Goal: Check status: Check status

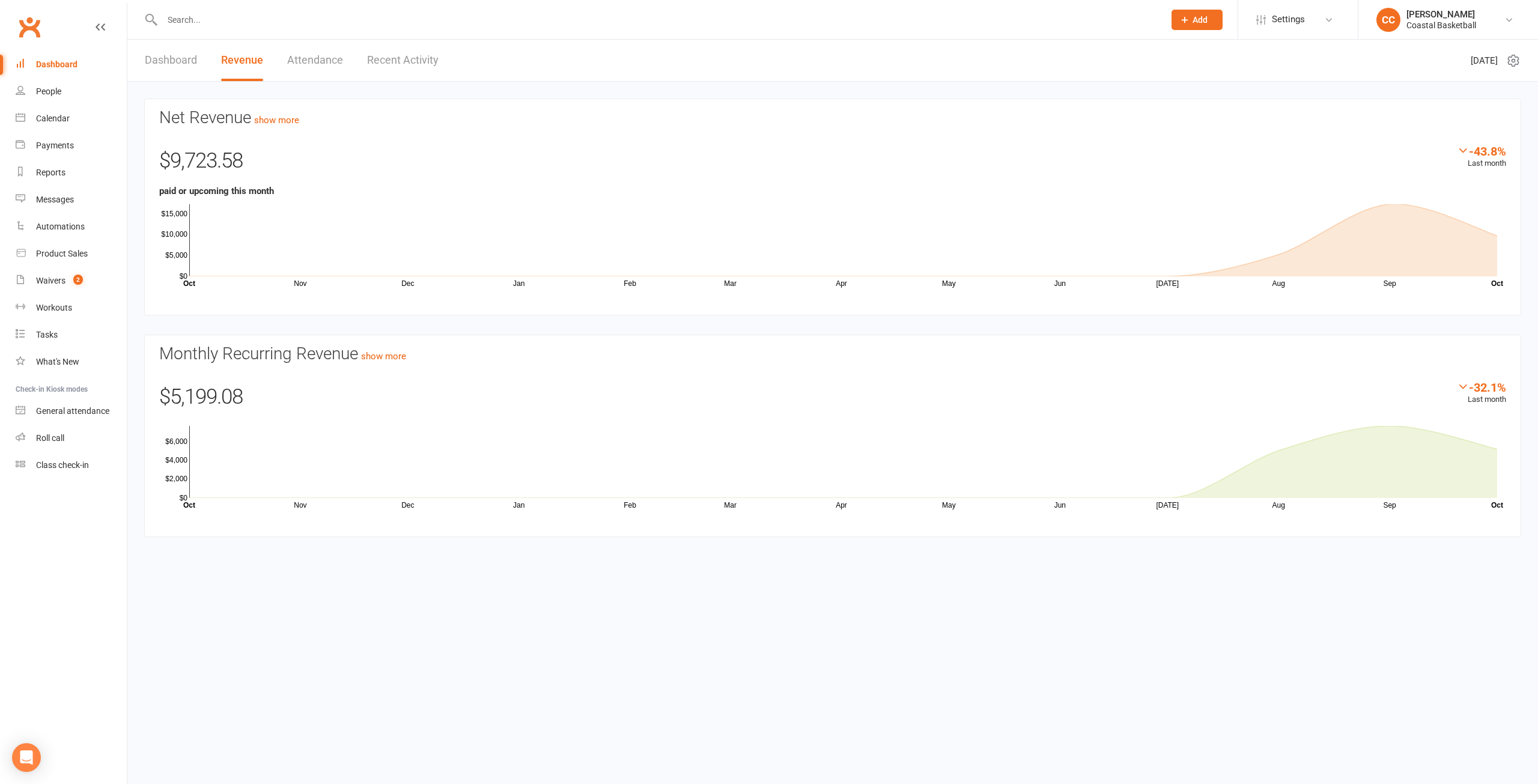
click at [204, 21] on input "text" at bounding box center [657, 19] width 998 height 17
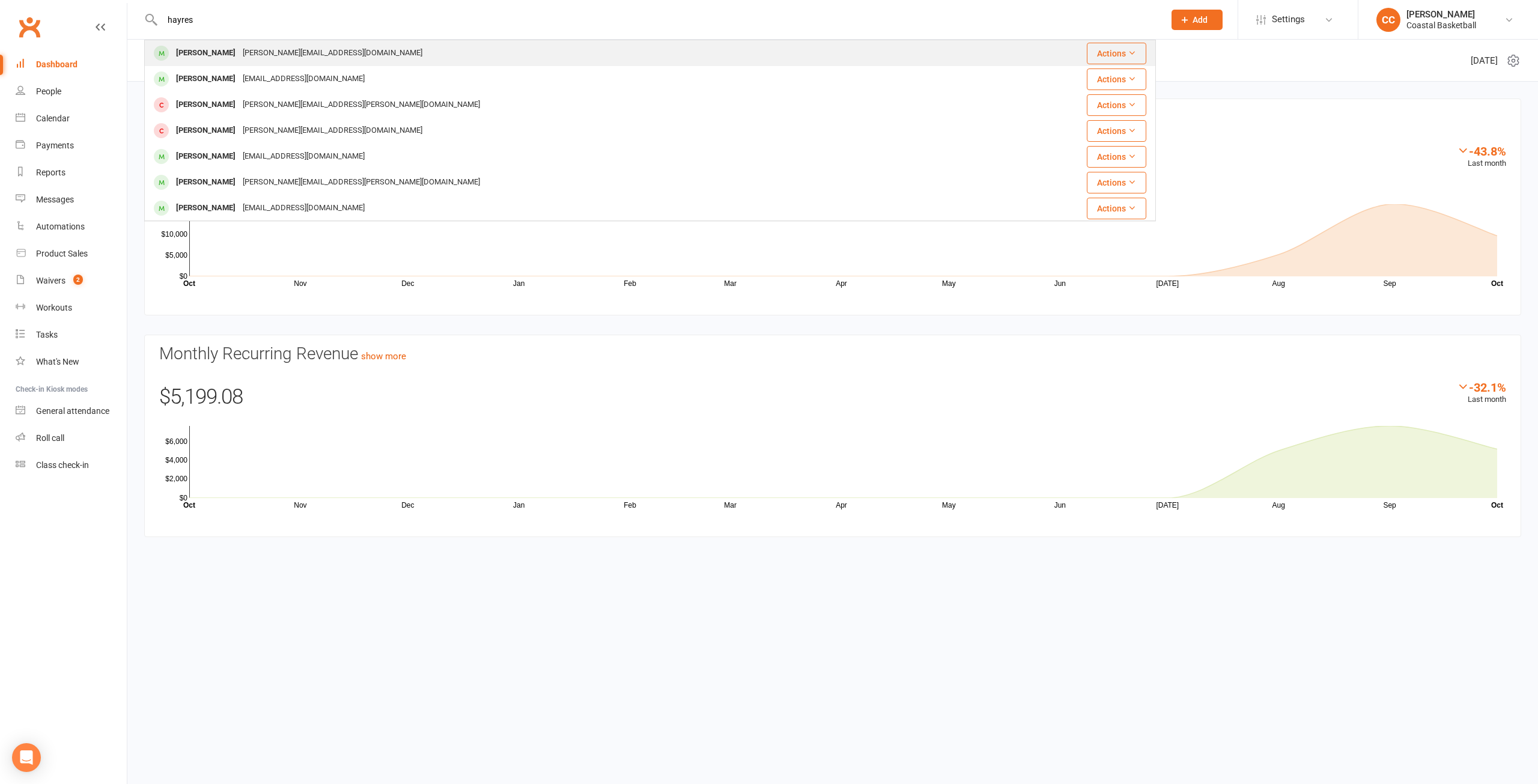
type input "hayres"
click at [241, 53] on div "[PERSON_NAME][EMAIL_ADDRESS][DOMAIN_NAME]" at bounding box center [332, 53] width 187 height 18
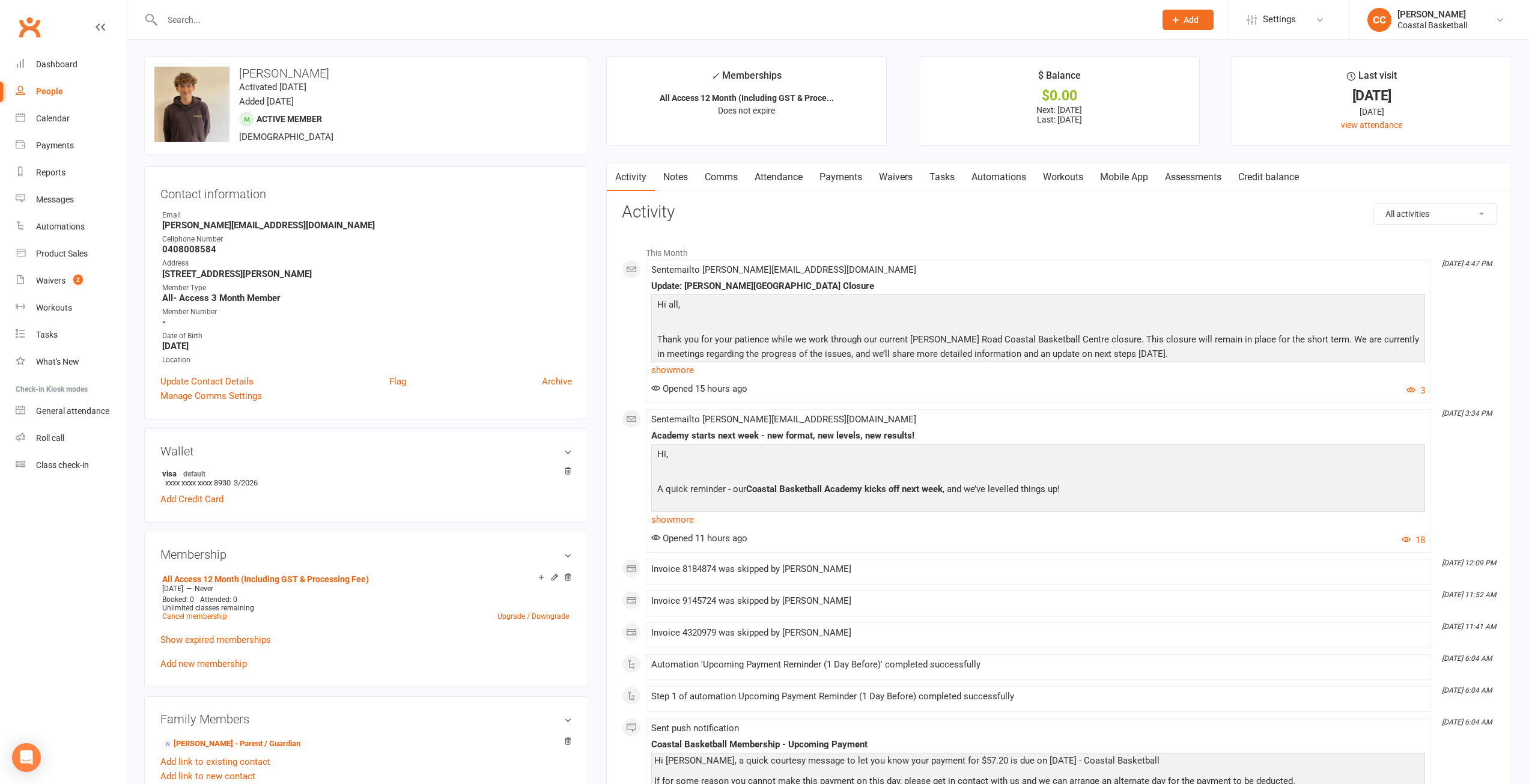
click at [773, 177] on link "Payments" at bounding box center [840, 177] width 59 height 28
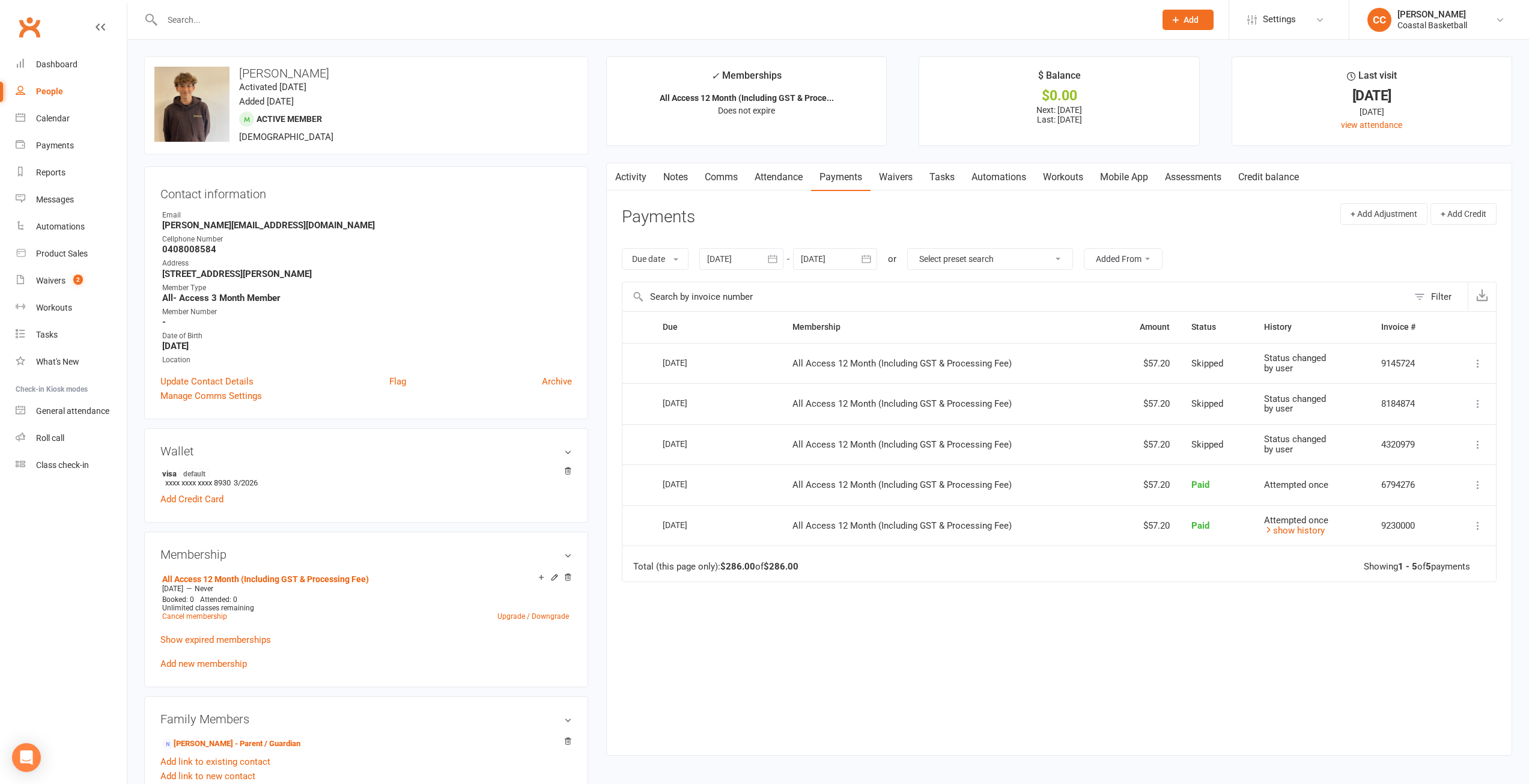
click at [773, 261] on icon "button" at bounding box center [772, 258] width 12 height 12
click at [721, 287] on icon "button" at bounding box center [717, 287] width 8 height 9
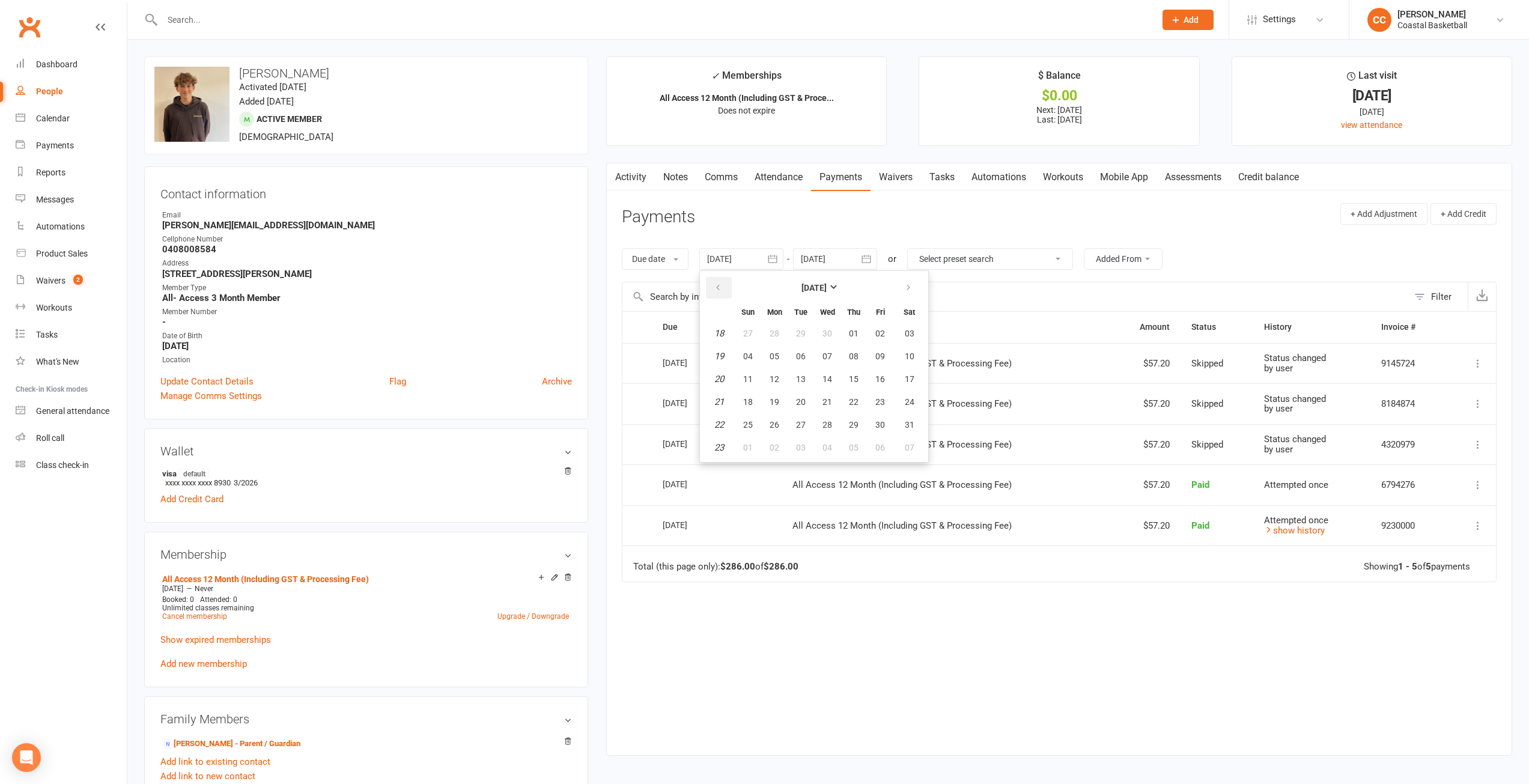
click at [721, 286] on icon "button" at bounding box center [717, 287] width 8 height 9
click at [722, 286] on icon "button" at bounding box center [717, 287] width 8 height 9
click at [725, 288] on button "button" at bounding box center [719, 288] width 26 height 22
click at [773, 289] on icon "button" at bounding box center [908, 287] width 8 height 9
click at [773, 329] on span "01" at bounding box center [909, 333] width 9 height 9
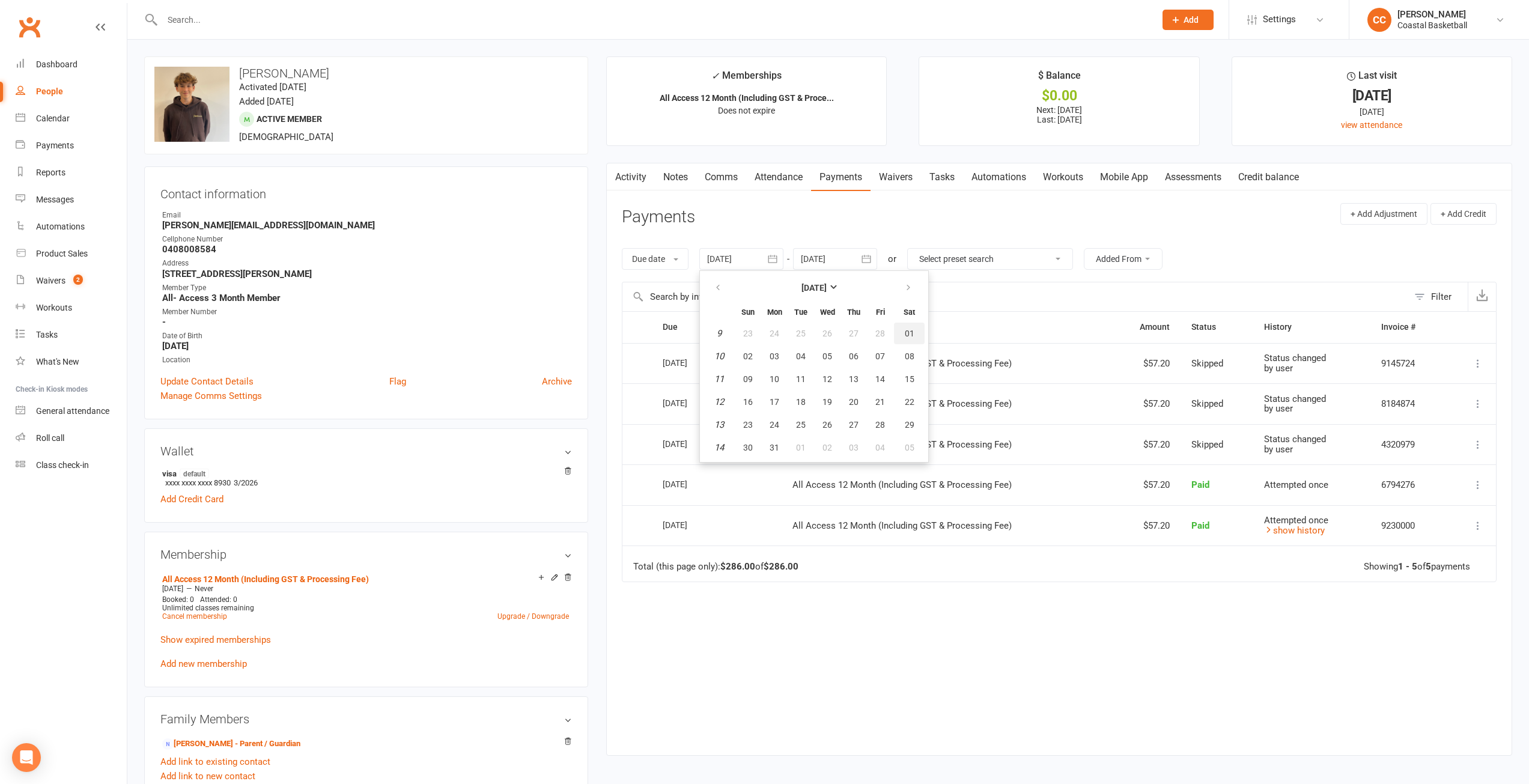
type input "[DATE]"
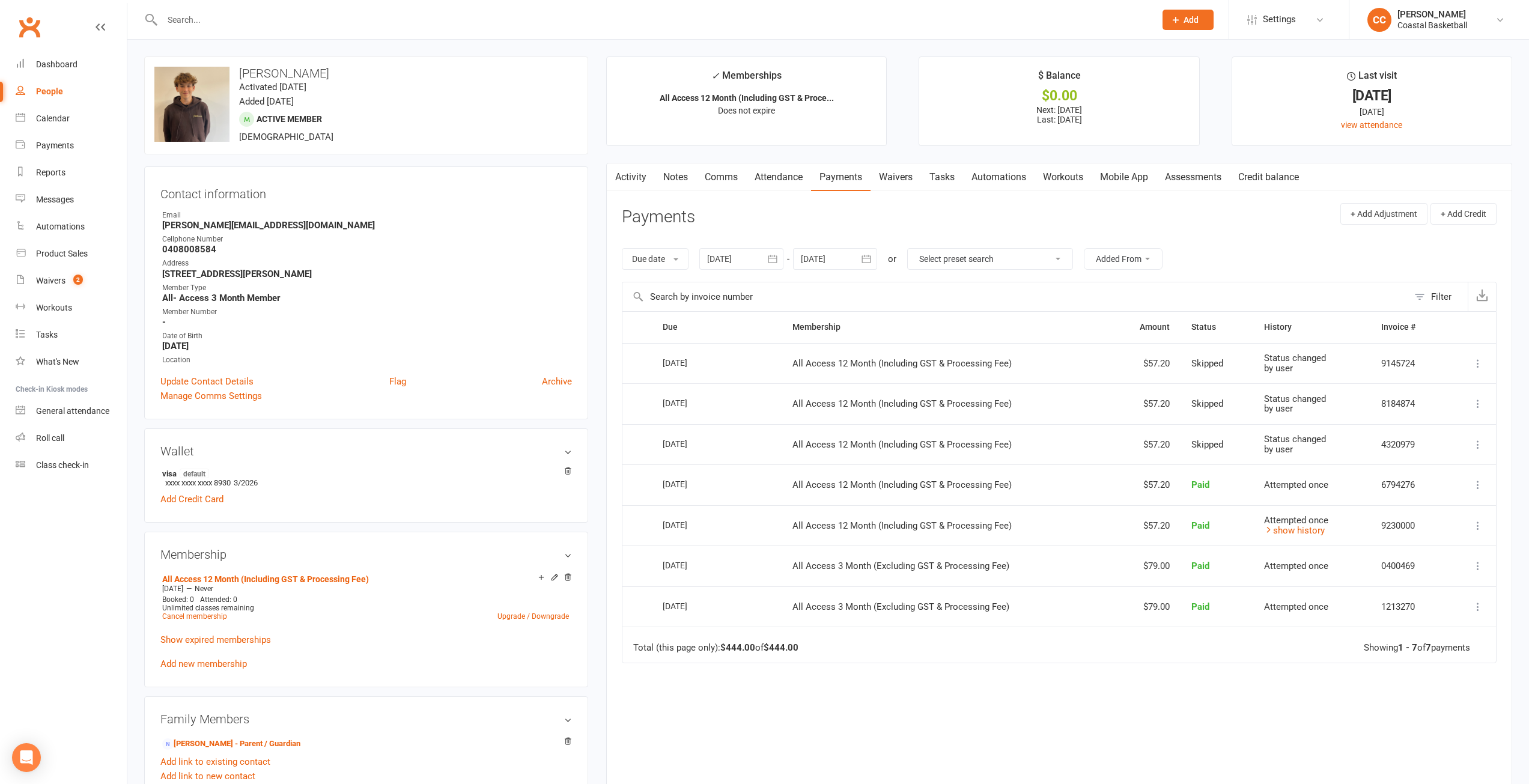
click at [773, 261] on button "Added From" at bounding box center [1123, 259] width 79 height 22
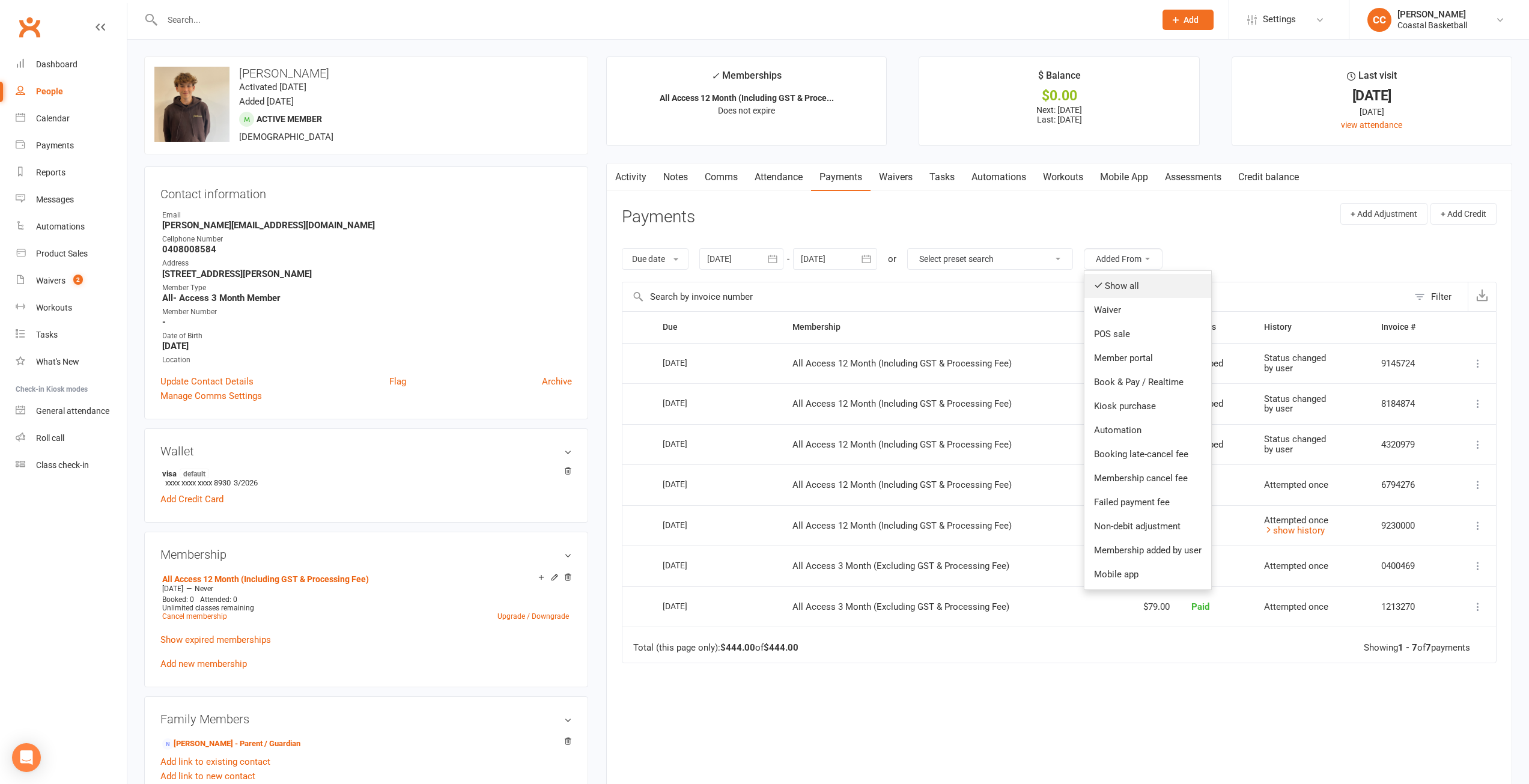
click at [773, 284] on link "Show all" at bounding box center [1148, 286] width 127 height 24
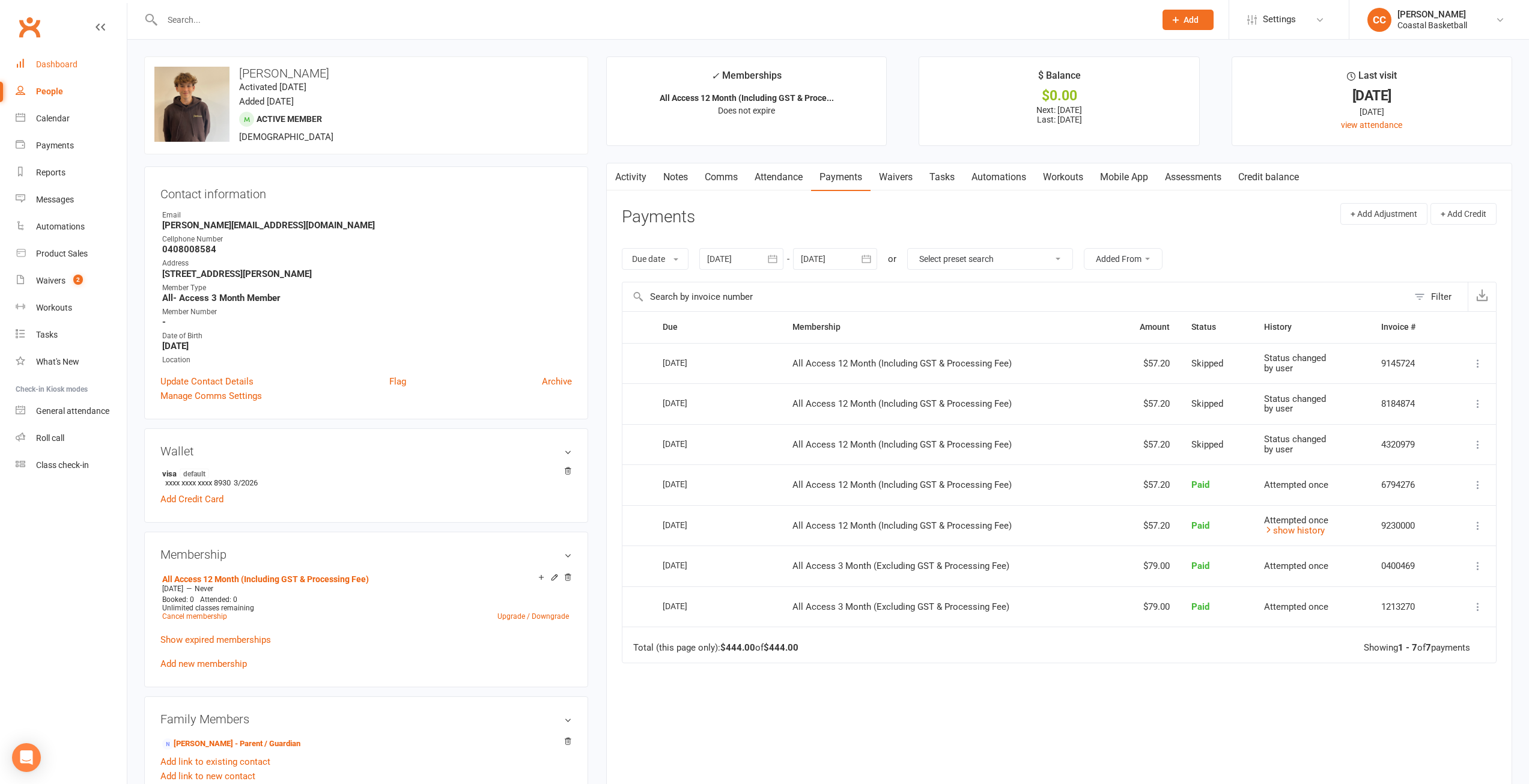
click at [76, 56] on link "Dashboard" at bounding box center [71, 64] width 111 height 27
